Goal: Check status: Check status

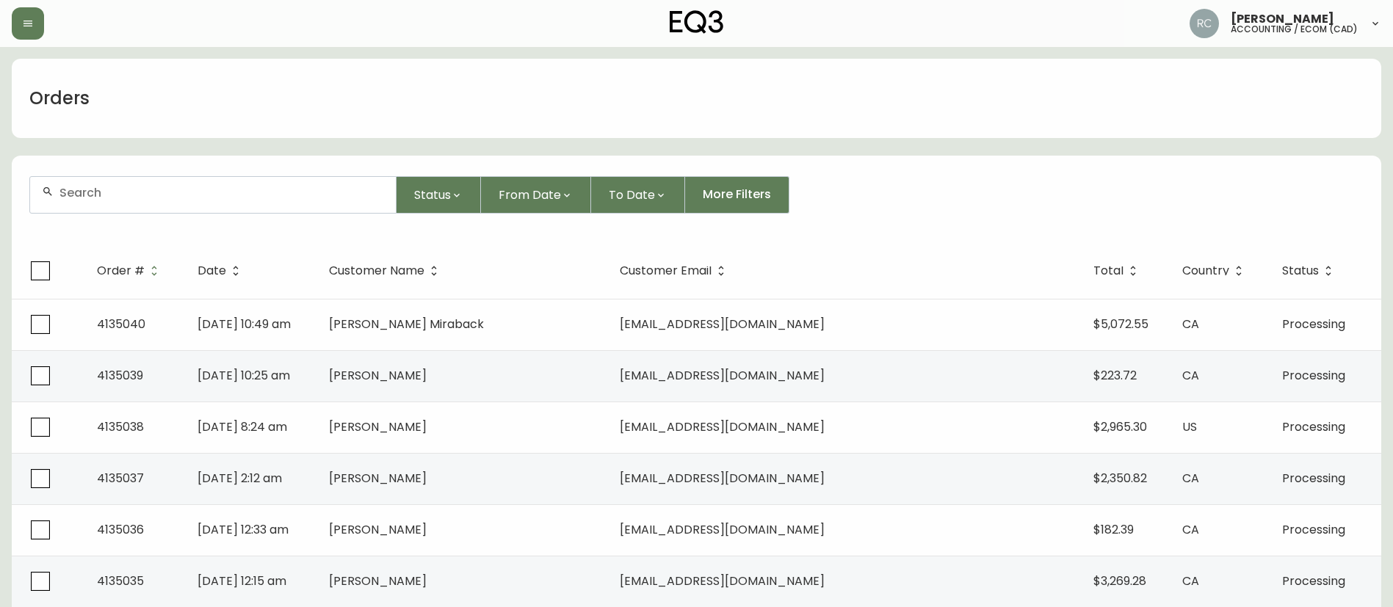
click at [225, 195] on input "text" at bounding box center [221, 193] width 325 height 14
paste input "4135041"
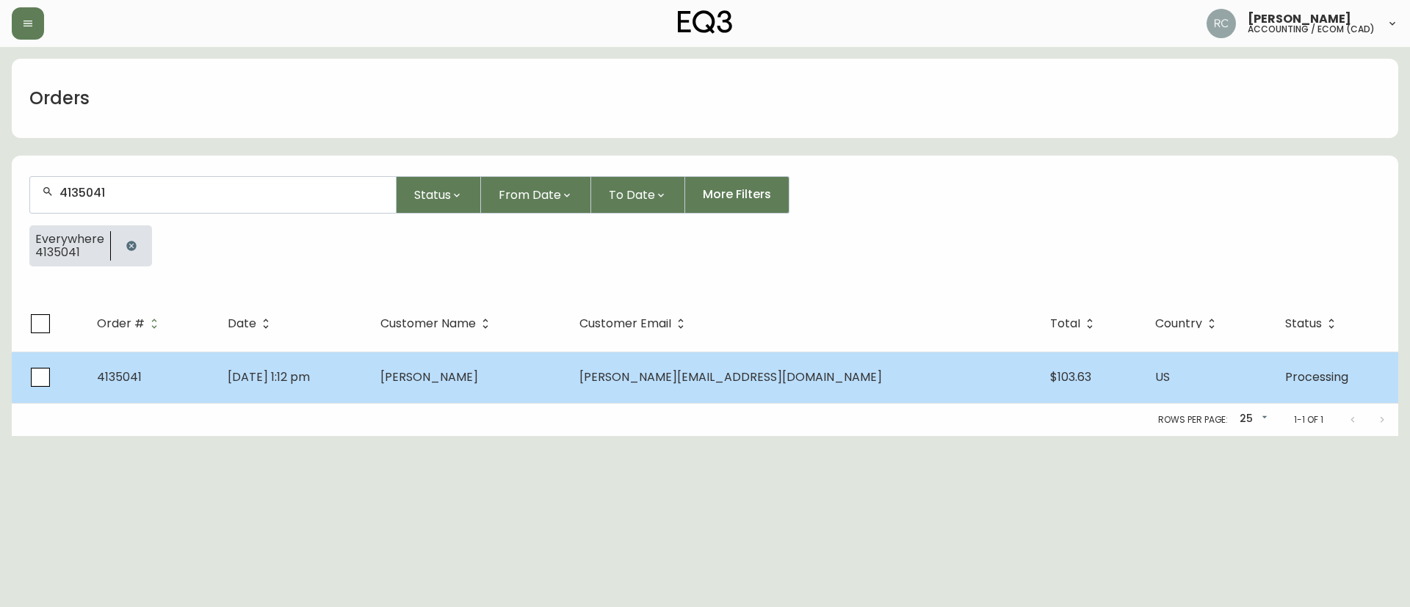
type input "4135041"
click at [369, 366] on td "[DATE] 1:12 pm" at bounding box center [292, 377] width 153 height 51
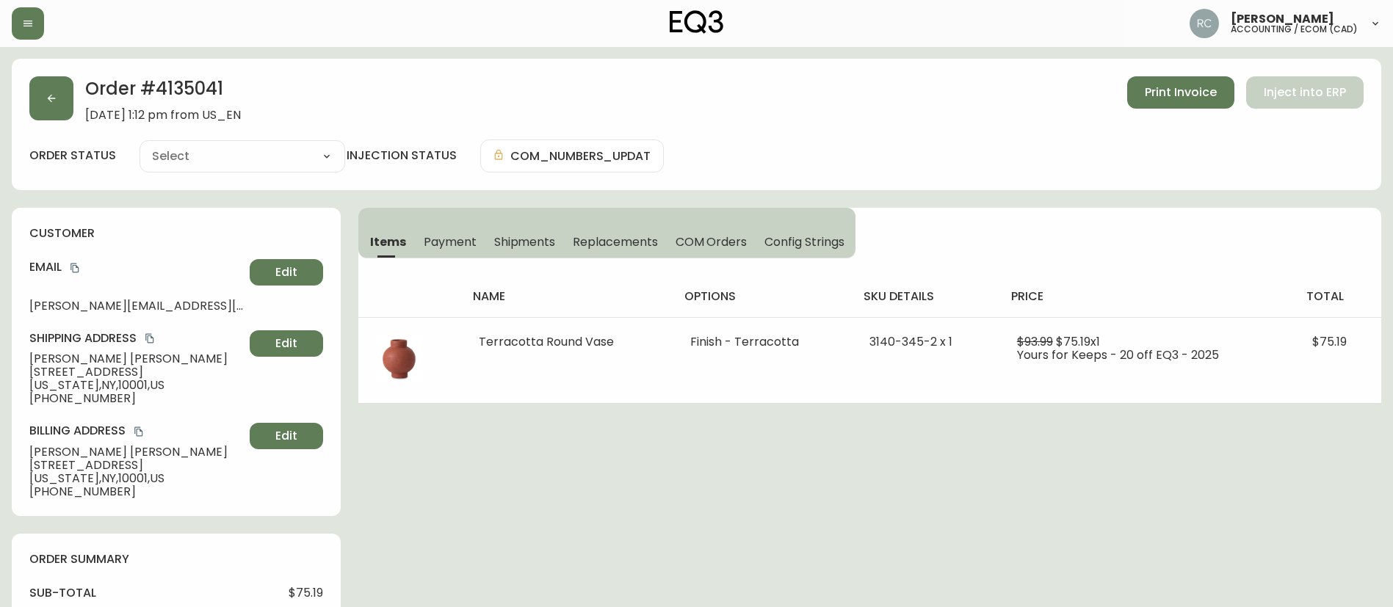
type input "Processing"
select select "PROCESSING"
click at [436, 241] on span "Payment" at bounding box center [450, 241] width 53 height 15
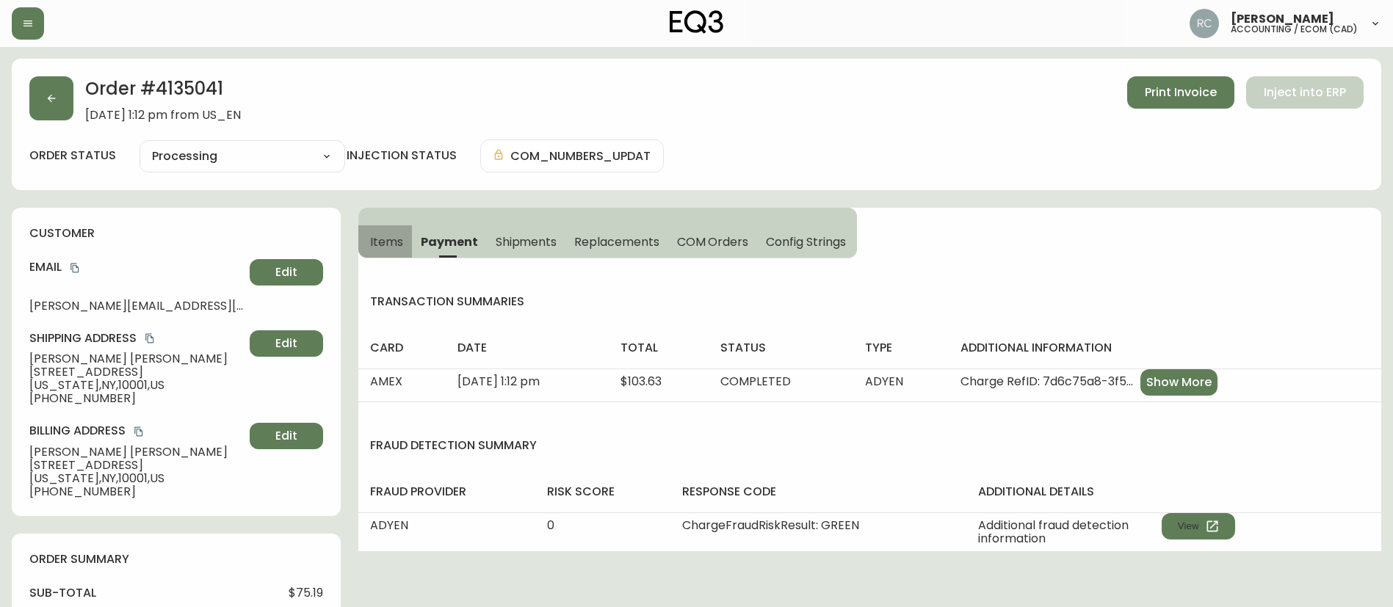
click at [375, 236] on span "Items" at bounding box center [386, 241] width 33 height 15
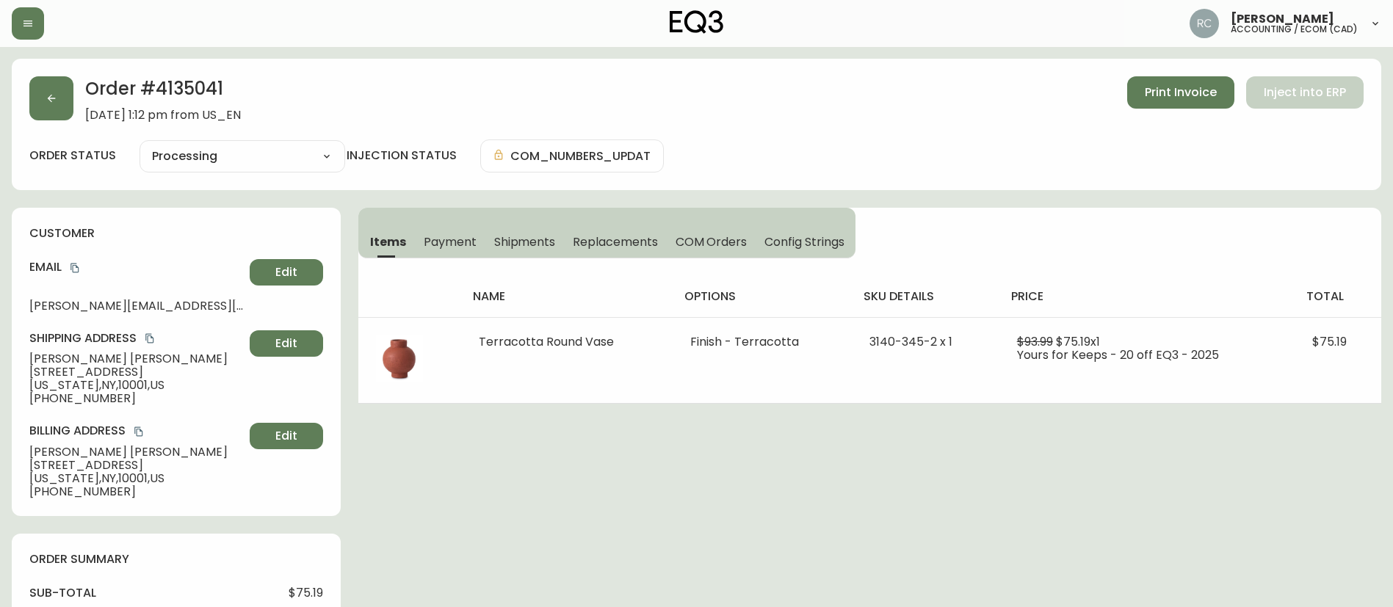
click at [518, 533] on div "Order # 4135041 [DATE] 1:12 pm from US_EN Print Invoice Inject into ERP order s…" at bounding box center [696, 598] width 1369 height 1079
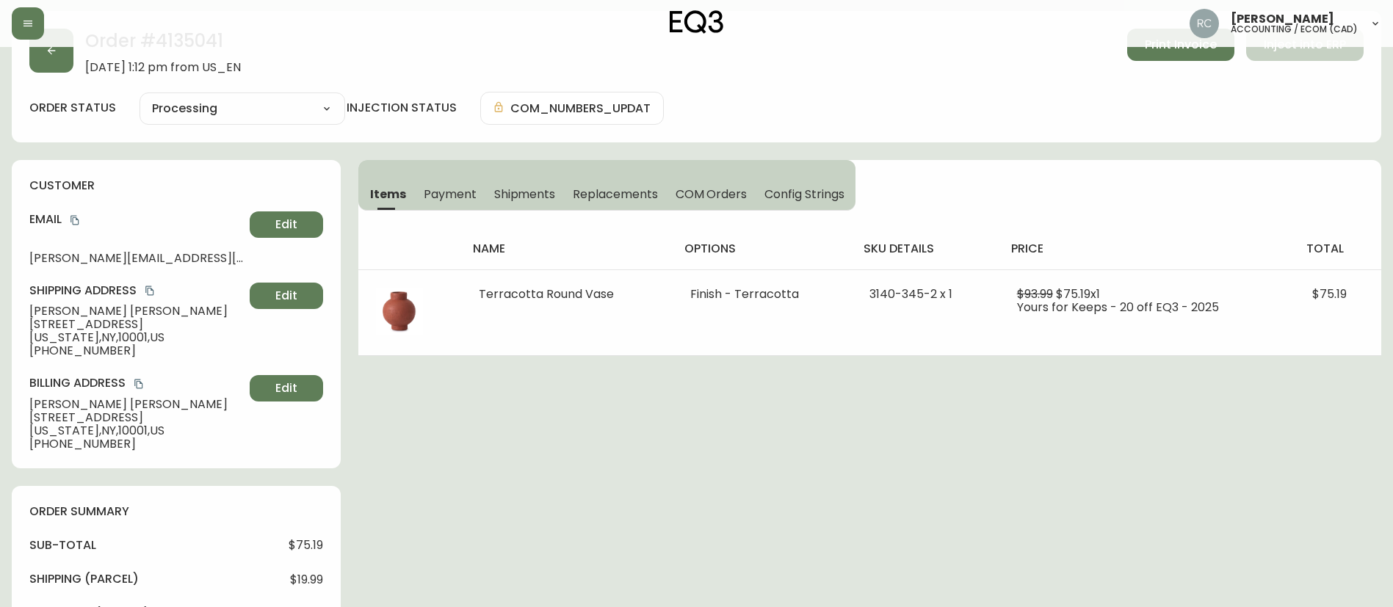
scroll to position [73, 0]
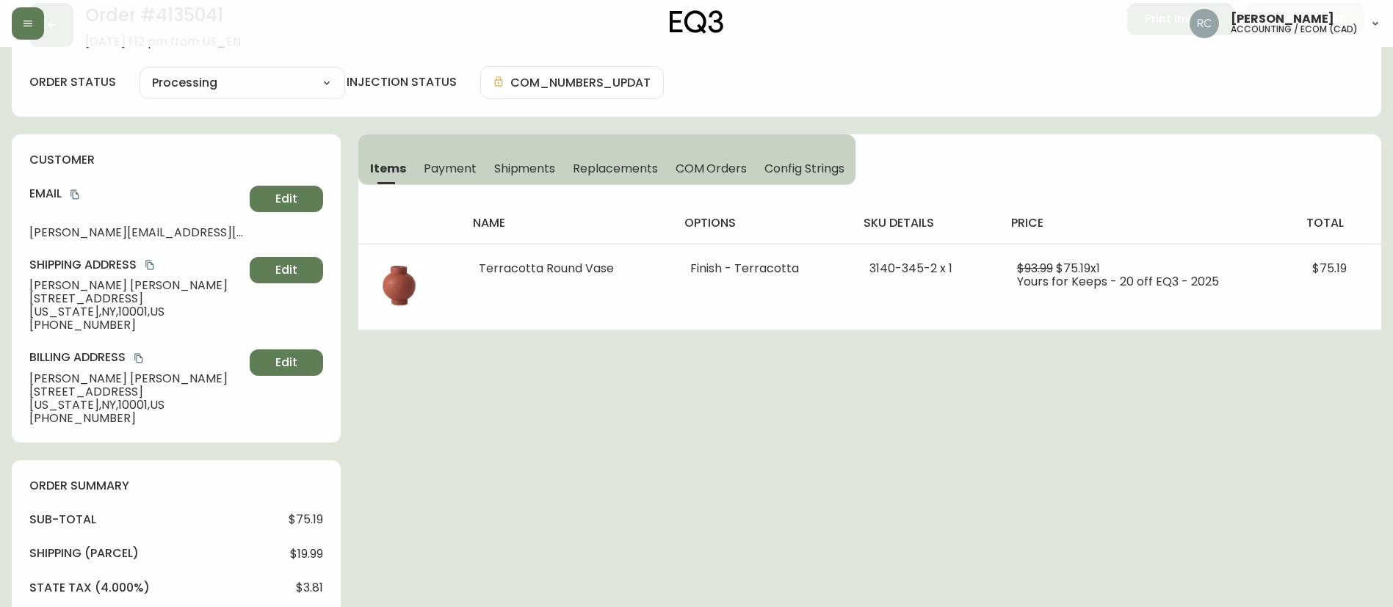
click at [534, 421] on div "Order # 4135041 [DATE] 1:12 pm from US_EN Print Invoice Inject into ERP order s…" at bounding box center [696, 524] width 1369 height 1079
click at [558, 405] on div "Order # 4135041 [DATE] 1:12 pm from US_EN Print Invoice Inject into ERP order s…" at bounding box center [696, 524] width 1369 height 1079
click at [449, 167] on span "Payment" at bounding box center [450, 168] width 53 height 15
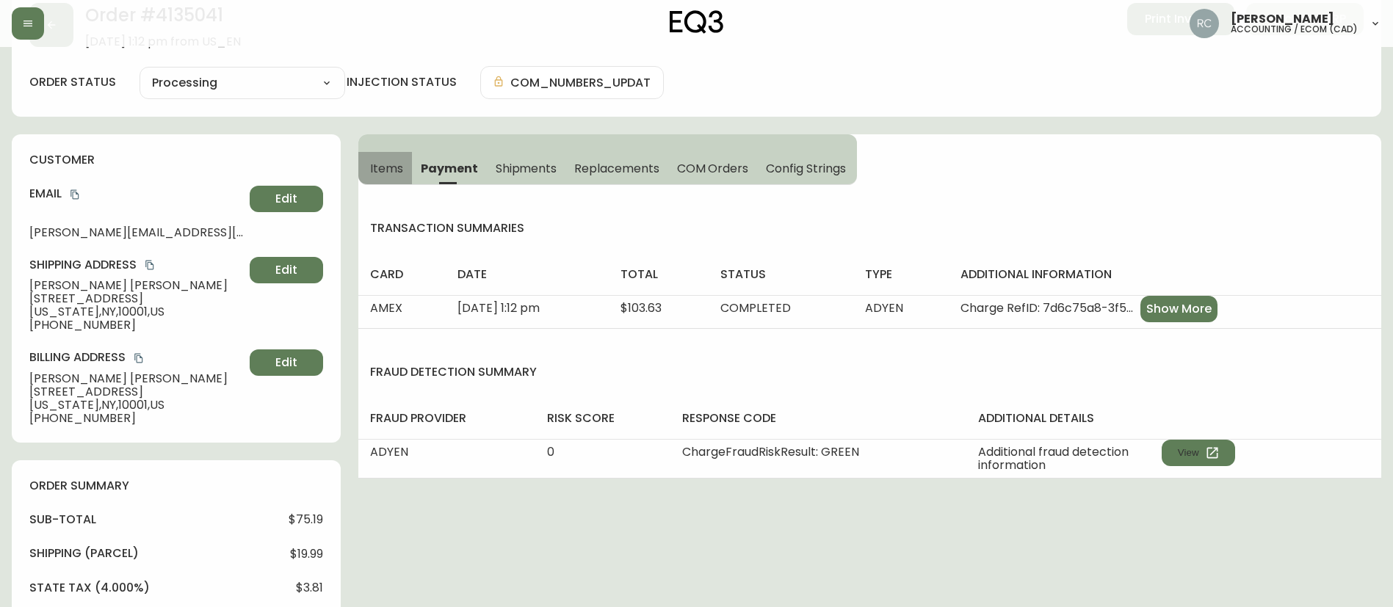
click at [385, 162] on span "Items" at bounding box center [386, 168] width 33 height 15
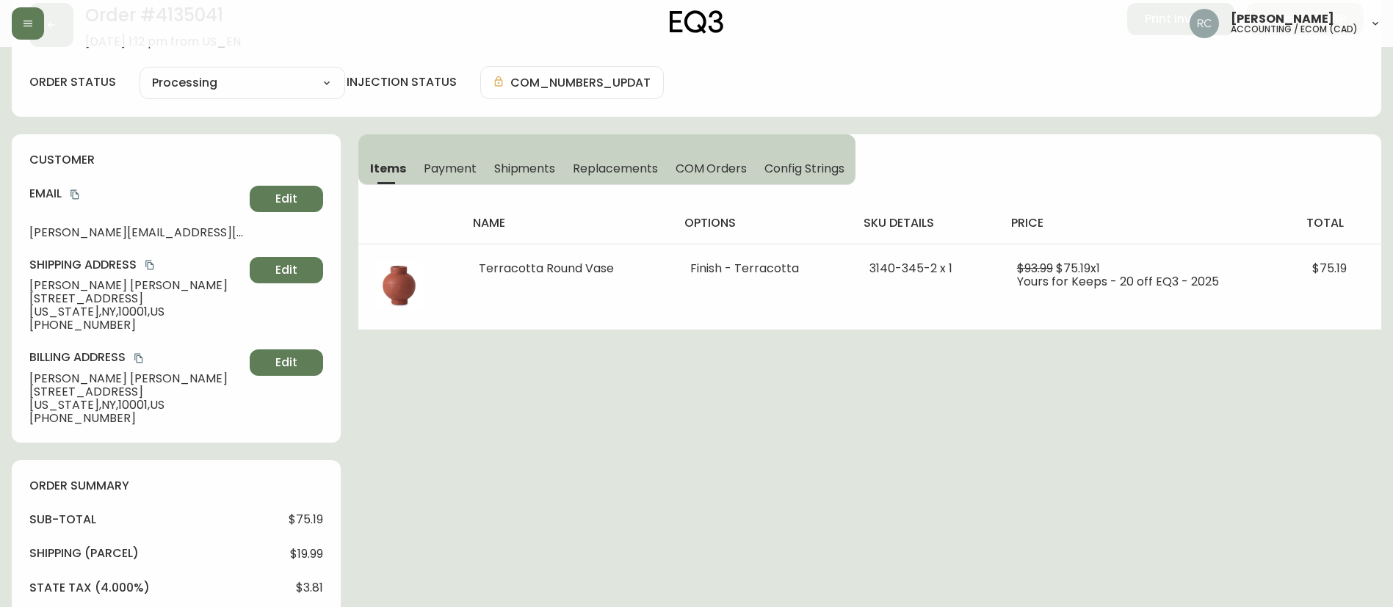
click at [508, 376] on div "Order # 4135041 [DATE] 1:12 pm from US_EN Print Invoice Inject into ERP order s…" at bounding box center [696, 524] width 1369 height 1079
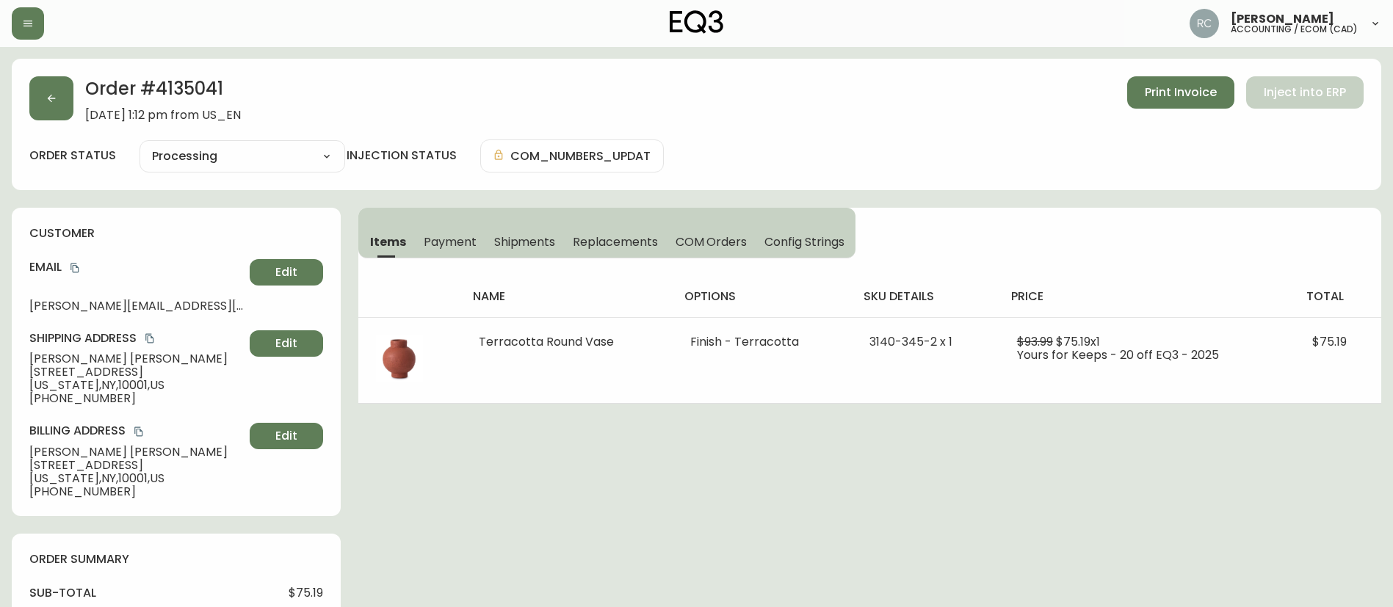
click at [714, 252] on button "COM Orders" at bounding box center [712, 241] width 90 height 32
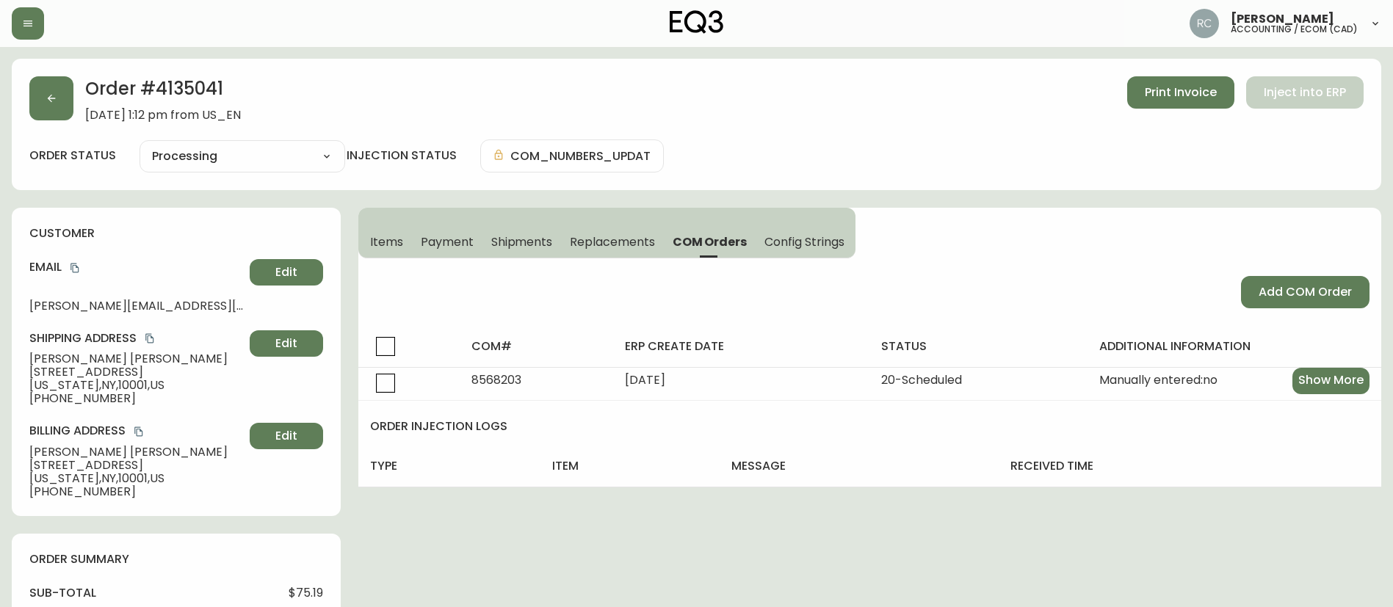
click at [380, 231] on button "Items" at bounding box center [385, 241] width 54 height 32
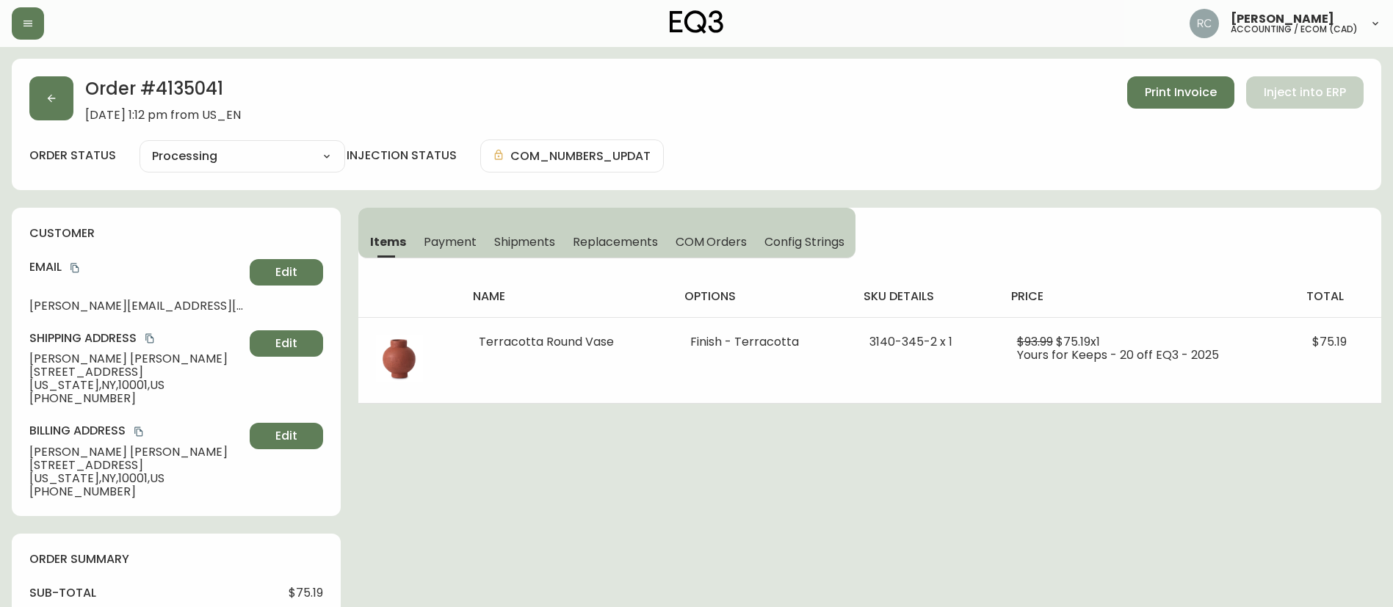
click at [722, 513] on div "Order # 4135041 [DATE] 1:12 pm from US_EN Print Invoice Inject into ERP order s…" at bounding box center [696, 598] width 1369 height 1079
click at [454, 238] on span "Payment" at bounding box center [450, 241] width 53 height 15
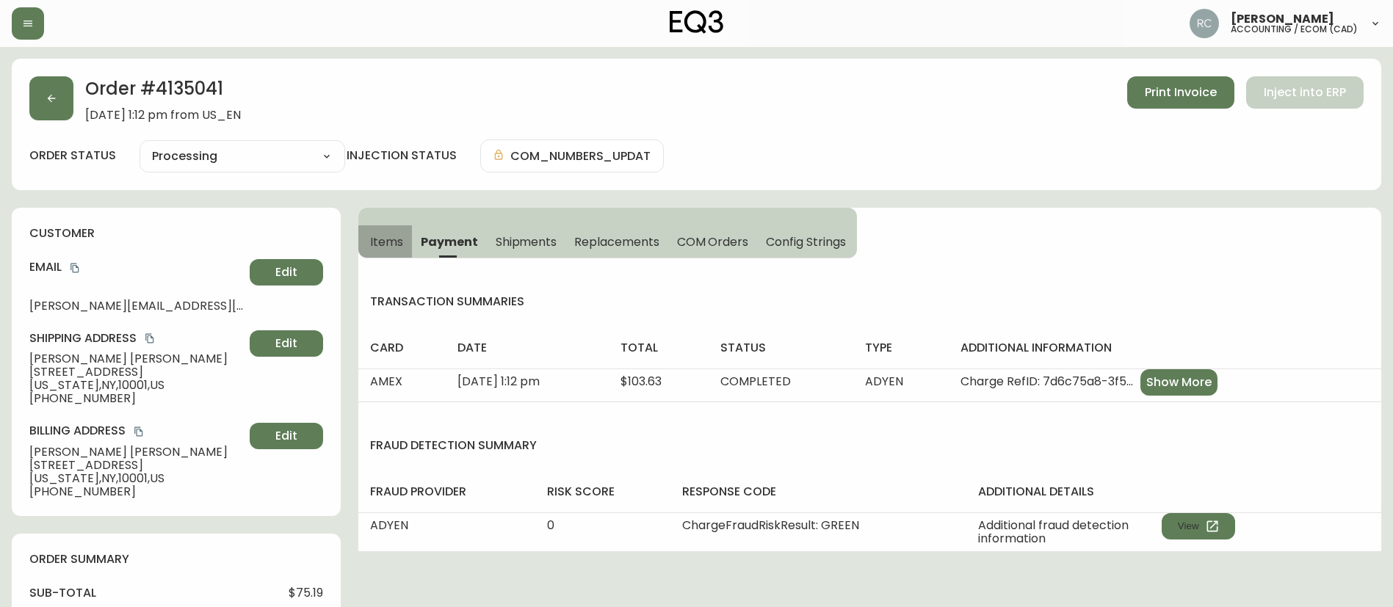
click at [385, 241] on span "Items" at bounding box center [386, 241] width 33 height 15
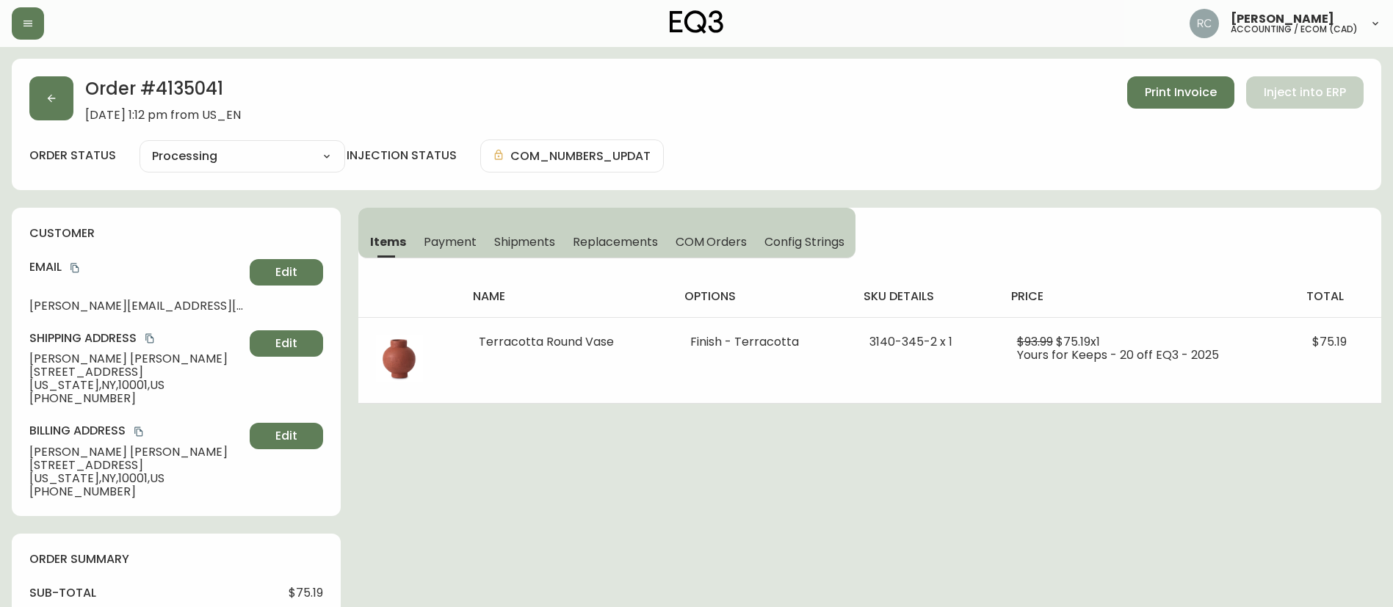
click at [496, 440] on div "Order # 4135041 [DATE] 1:12 pm from US_EN Print Invoice Inject into ERP order s…" at bounding box center [696, 598] width 1369 height 1079
